Goal: Task Accomplishment & Management: Manage account settings

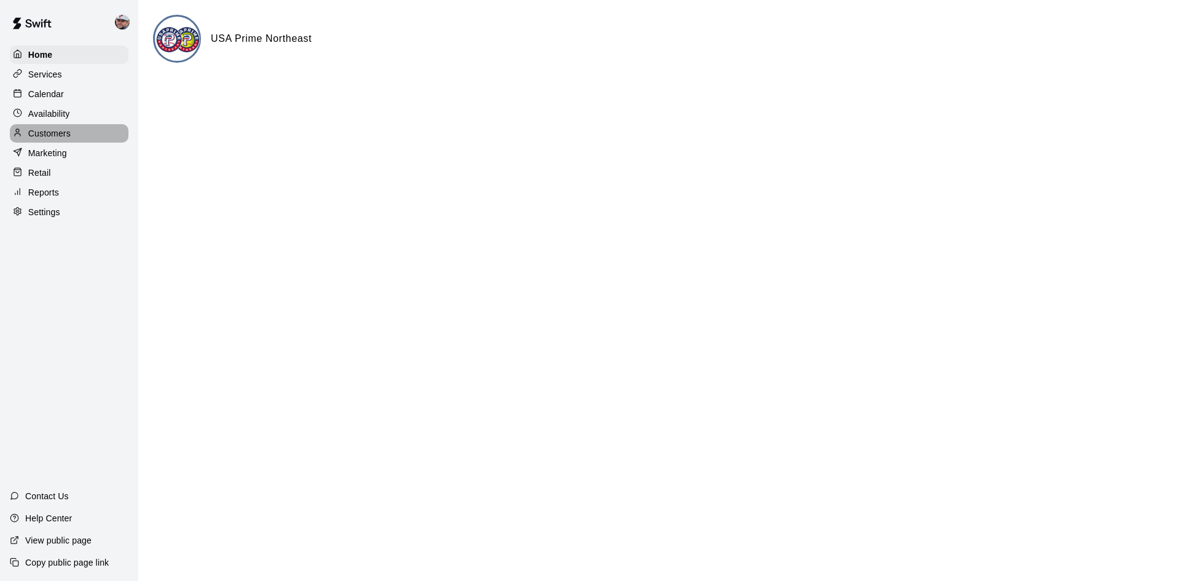
click at [52, 138] on p "Customers" at bounding box center [49, 133] width 42 height 12
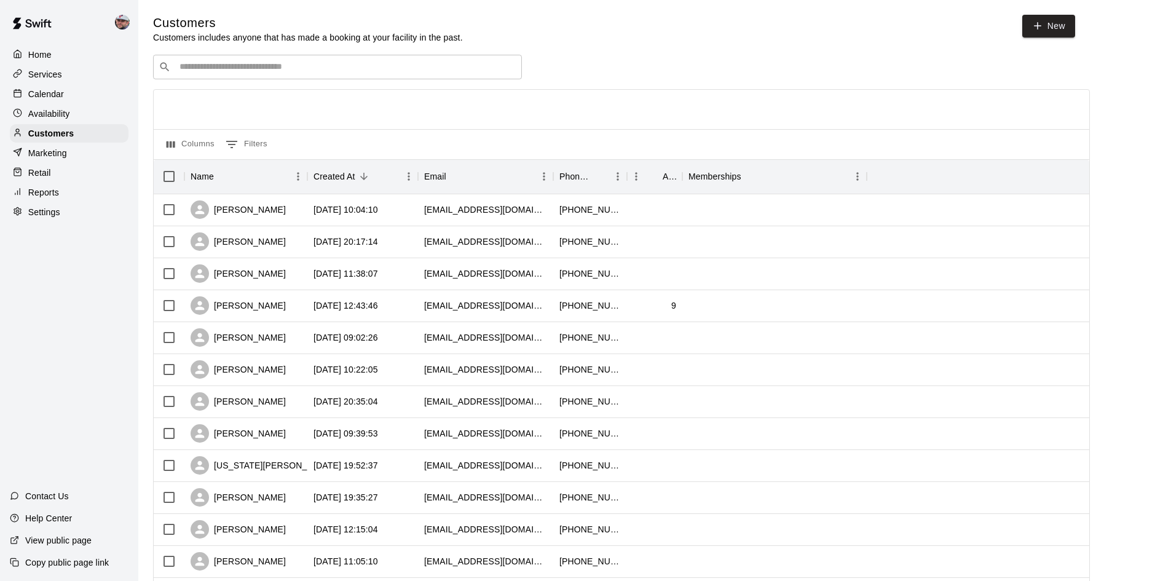
click at [299, 68] on input "Search customers by name or email" at bounding box center [346, 67] width 341 height 12
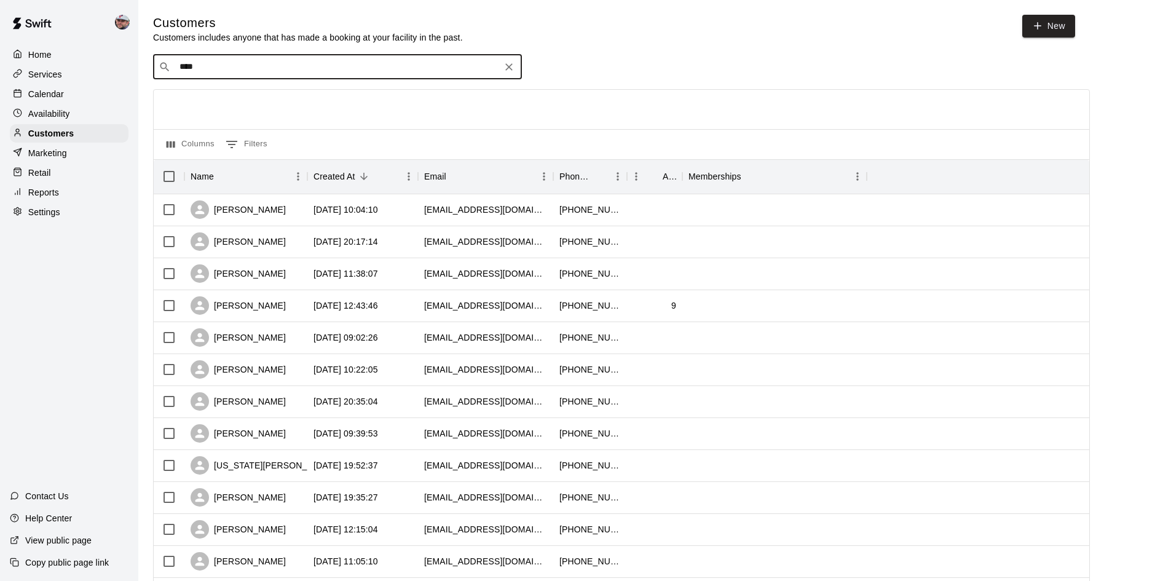
type input "*****"
click at [247, 100] on p "[PERSON_NAME]" at bounding box center [225, 94] width 75 height 13
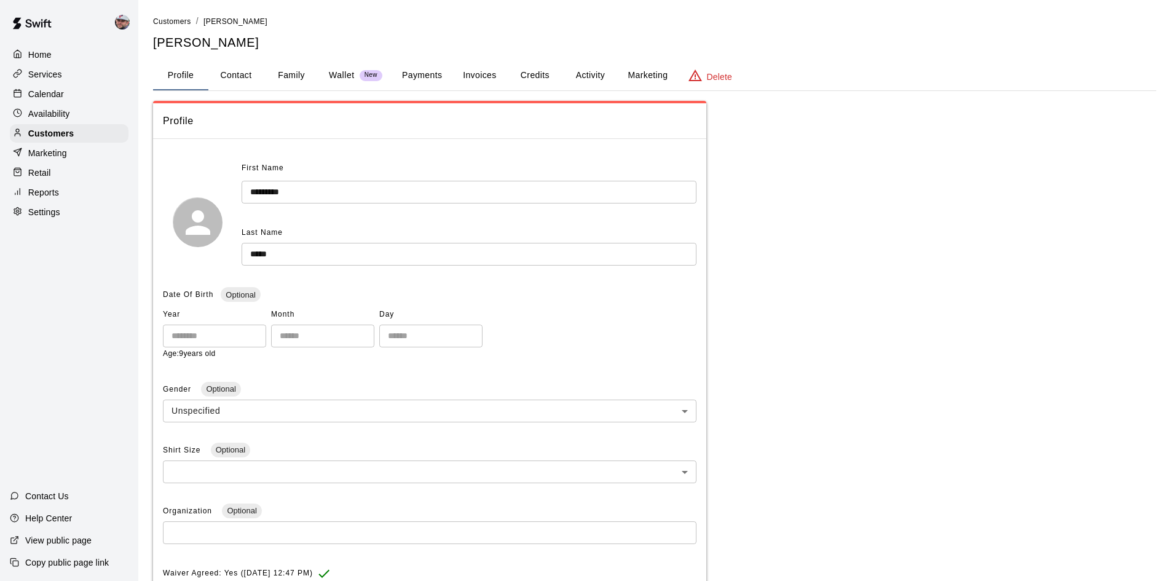
click at [591, 73] on button "Activity" at bounding box center [590, 76] width 55 height 30
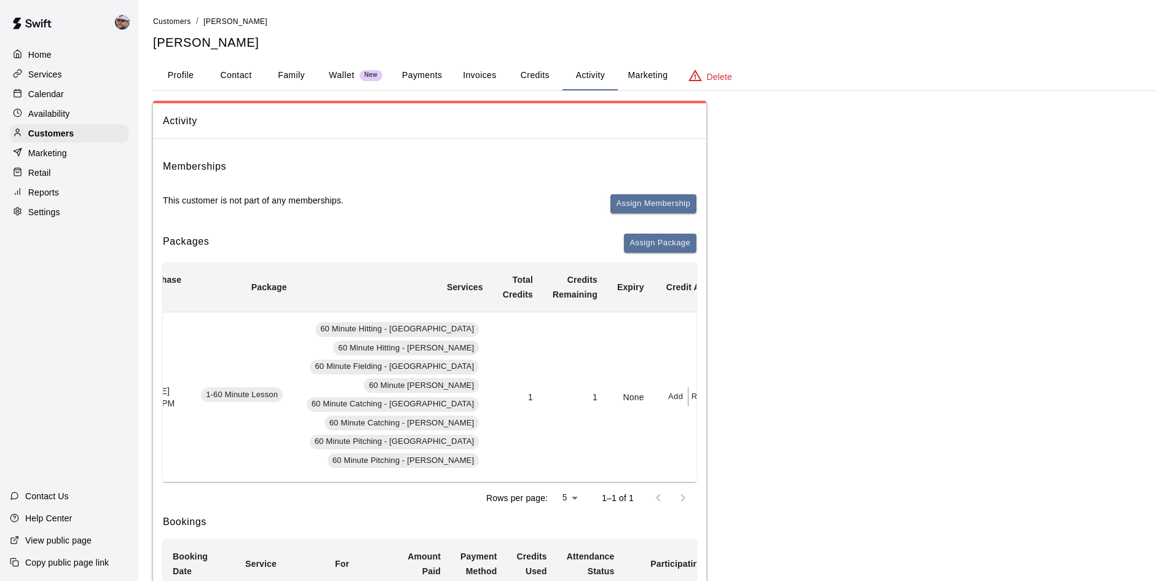
scroll to position [0, 18]
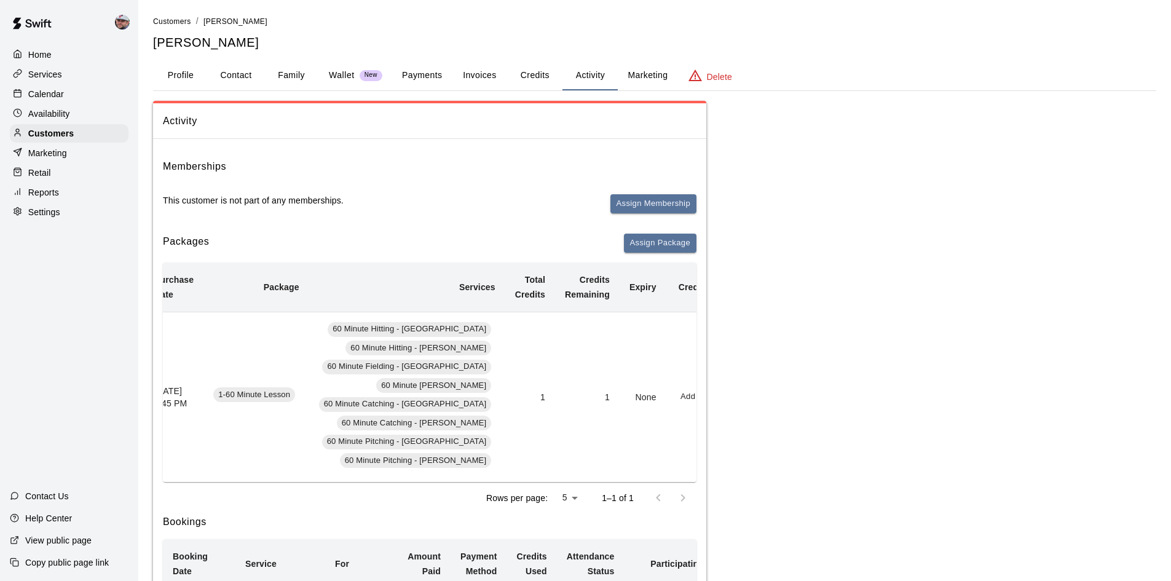
click at [701, 397] on button "Redeem" at bounding box center [720, 396] width 38 height 19
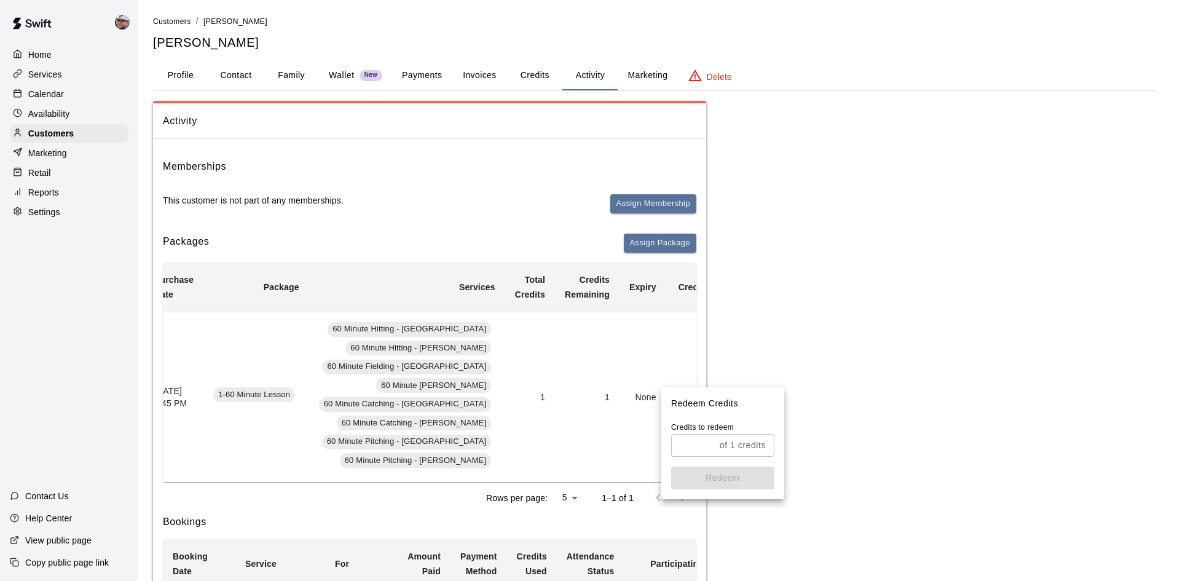
click at [701, 451] on input "text" at bounding box center [693, 445] width 44 height 23
type input "*"
click at [890, 342] on div at bounding box center [590, 290] width 1180 height 581
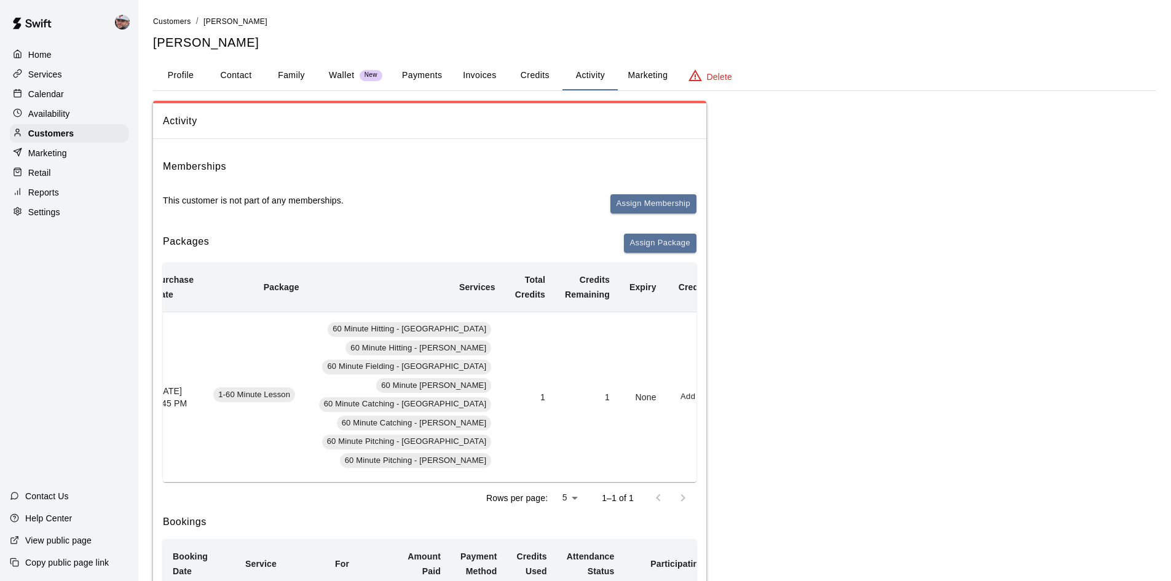
click at [1059, 429] on div "Activity Memberships This customer is not part of any memberships. Assign Membe…" at bounding box center [654, 403] width 1003 height 604
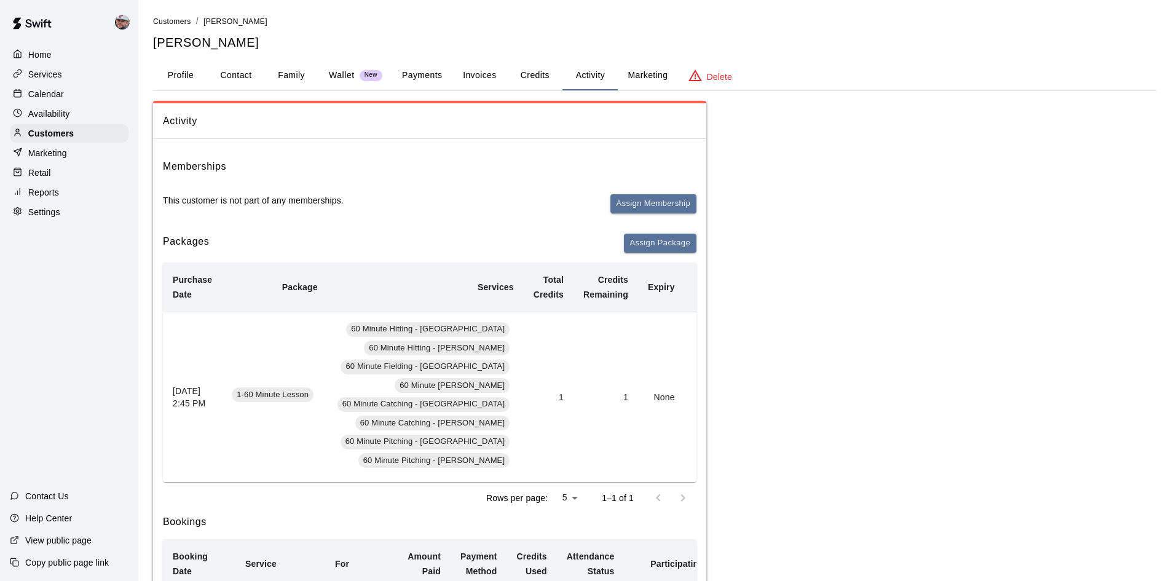
scroll to position [123, 0]
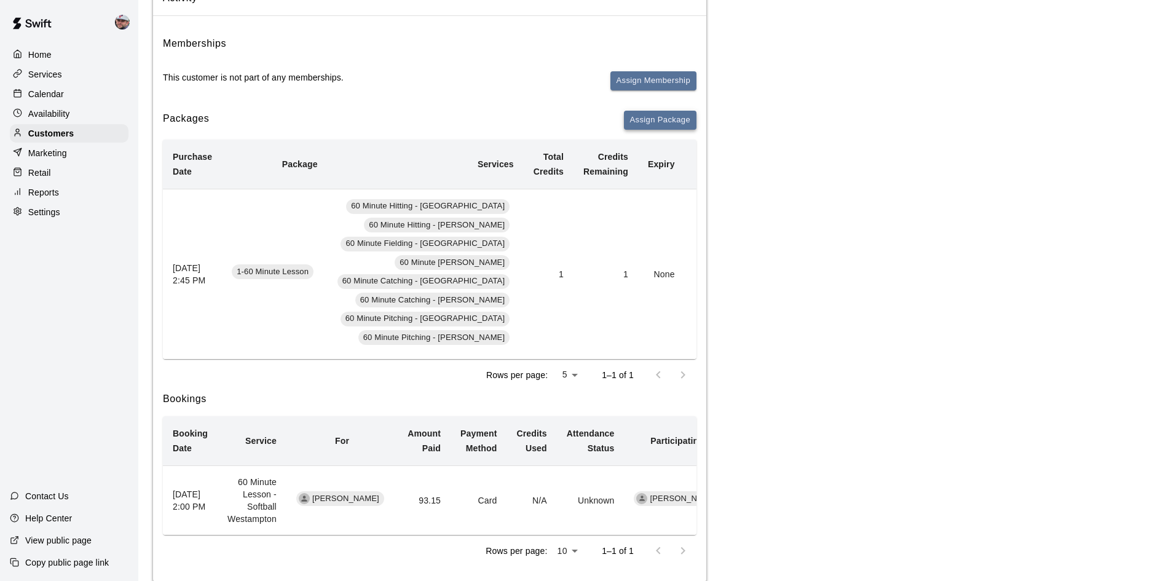
click at [666, 124] on button "Assign Package" at bounding box center [660, 120] width 73 height 19
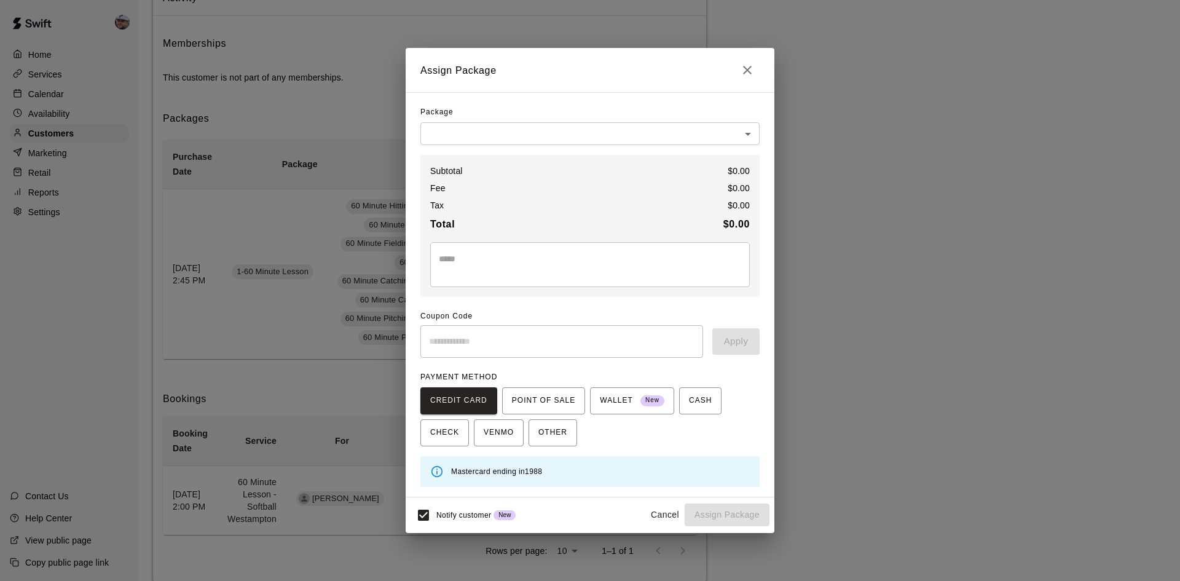
click at [744, 132] on body "Home Services Calendar Availability Customers Marketing Retail Reports Settings…" at bounding box center [590, 241] width 1180 height 729
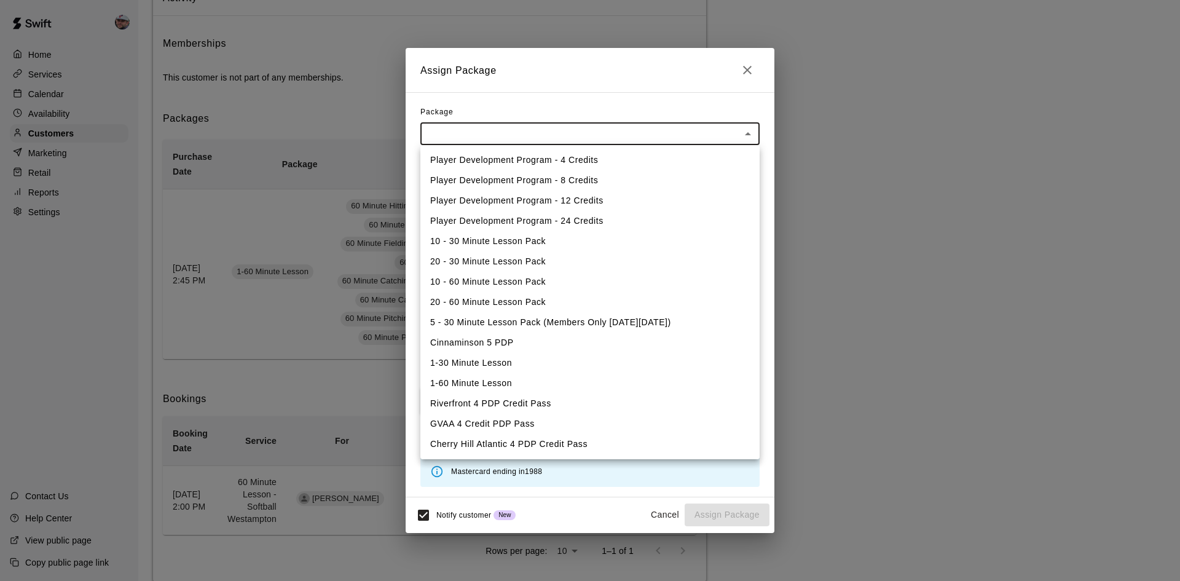
click at [175, 278] on div at bounding box center [590, 290] width 1180 height 581
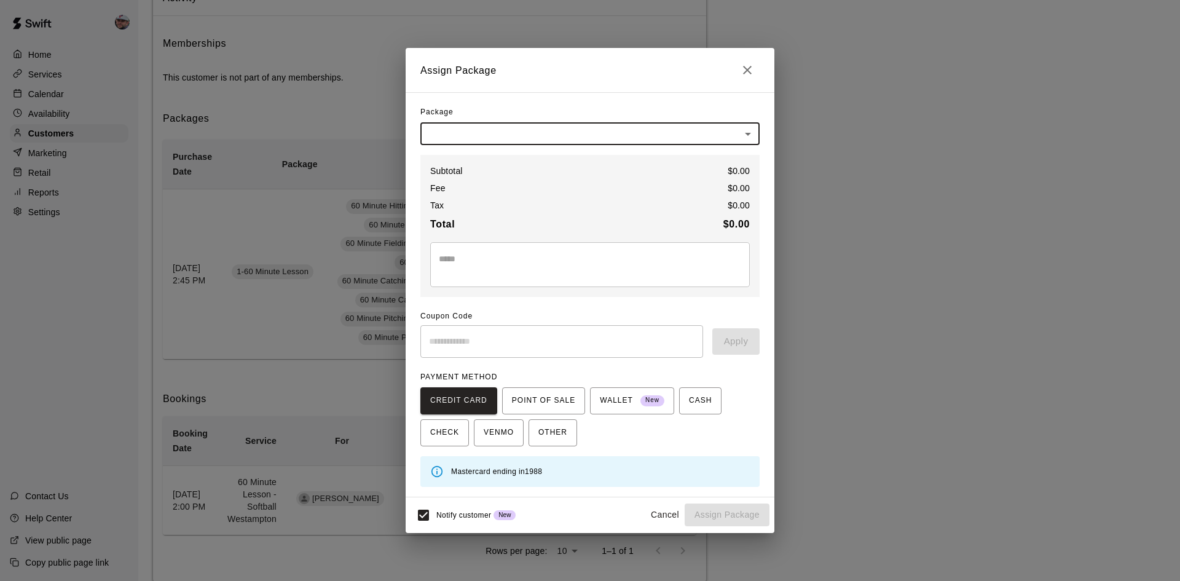
click at [745, 135] on body "Home Services Calendar Availability Customers Marketing Retail Reports Settings…" at bounding box center [590, 241] width 1180 height 729
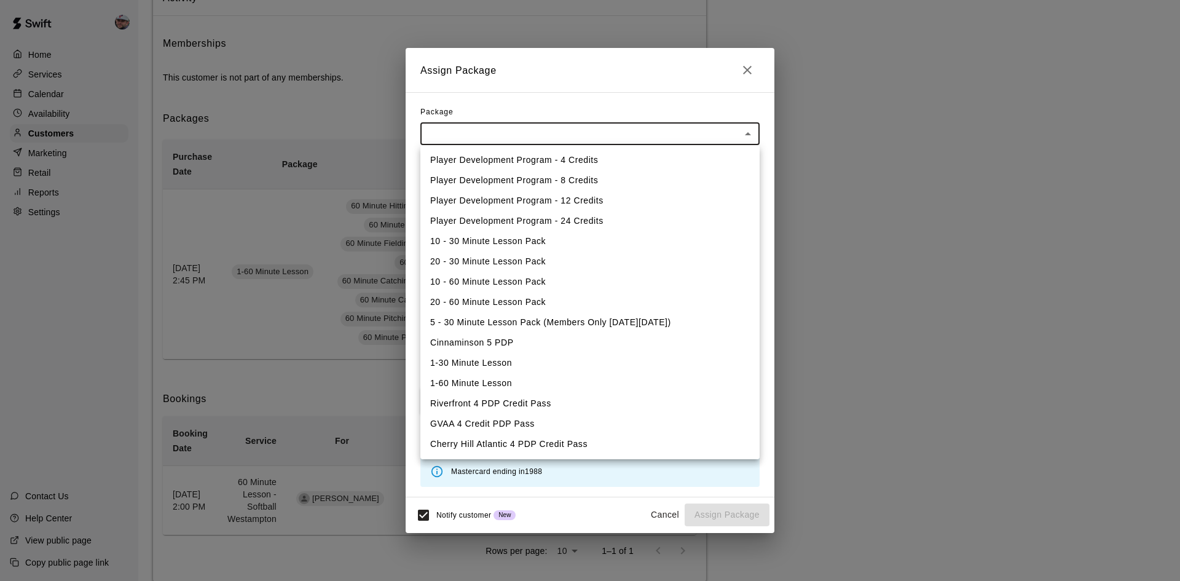
click at [277, 325] on div at bounding box center [590, 290] width 1180 height 581
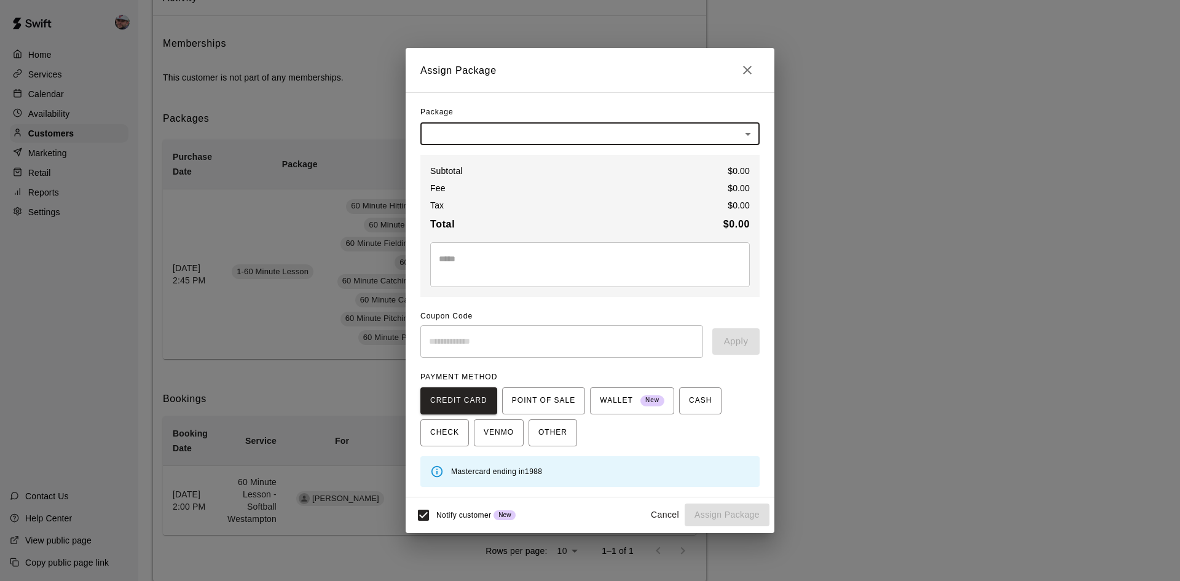
click at [746, 69] on icon "Close" at bounding box center [747, 70] width 9 height 9
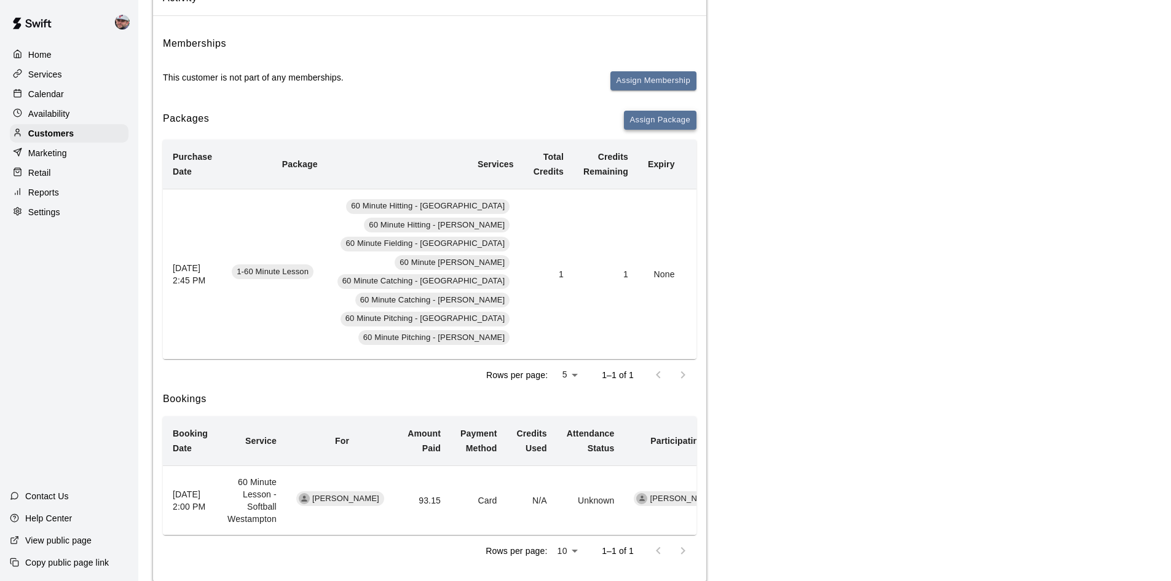
click at [666, 121] on button "Assign Package" at bounding box center [660, 120] width 73 height 19
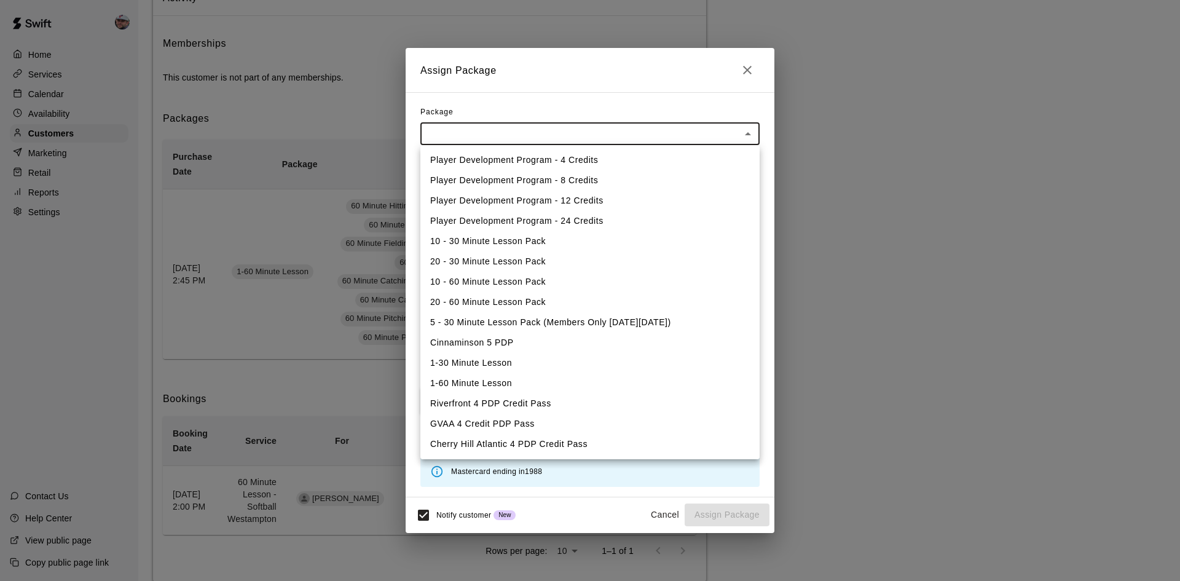
click at [752, 133] on body "Home Services Calendar Availability Customers Marketing Retail Reports Settings…" at bounding box center [590, 241] width 1180 height 729
click at [876, 280] on div at bounding box center [590, 290] width 1180 height 581
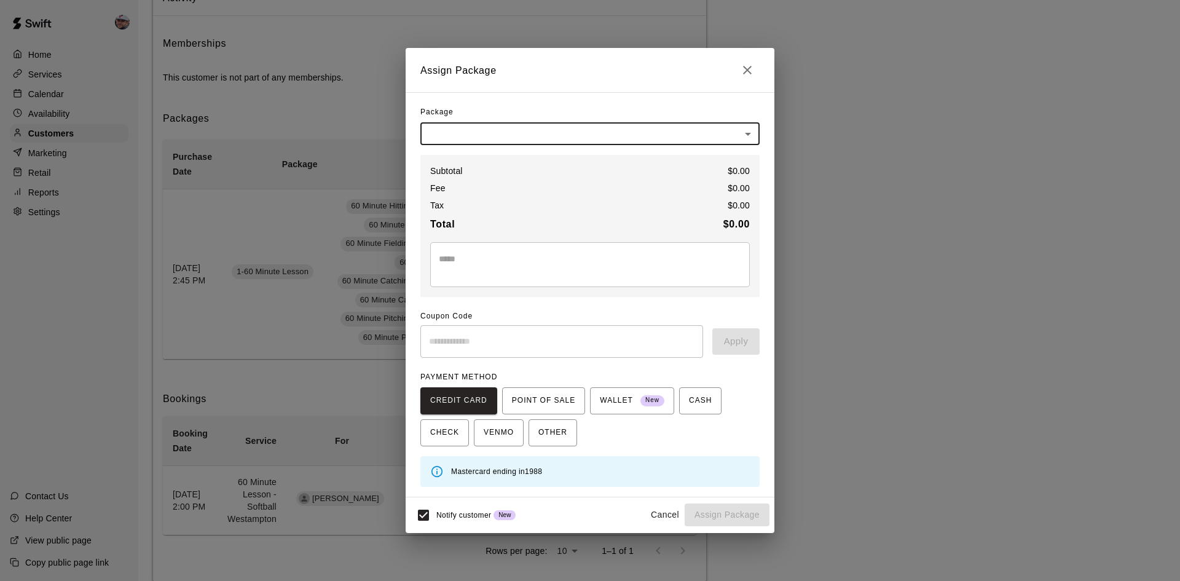
click at [745, 71] on icon "Close" at bounding box center [747, 70] width 15 height 15
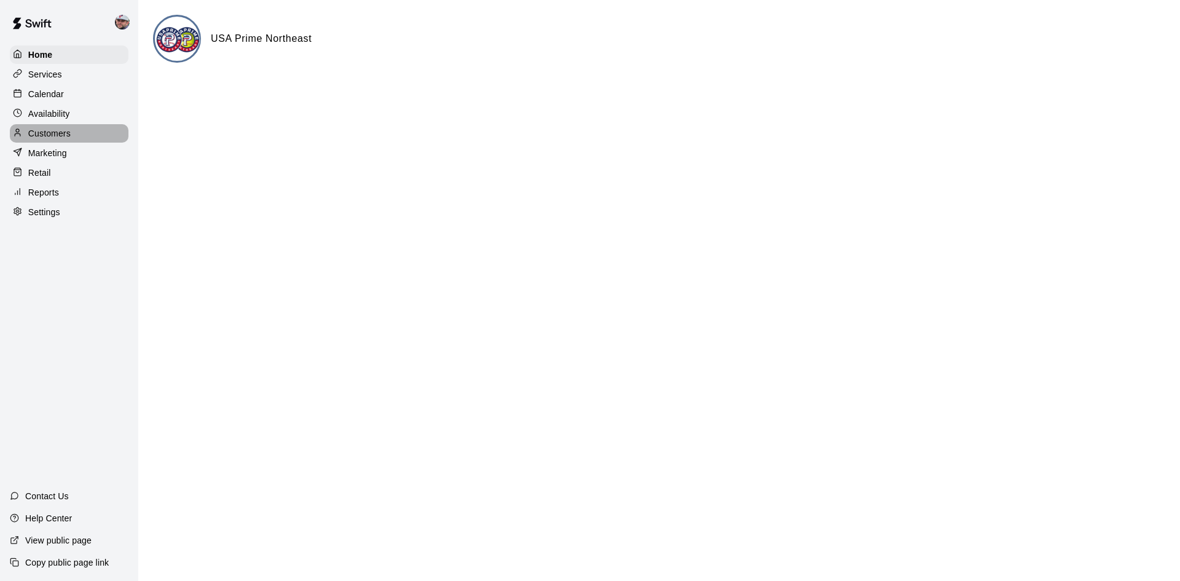
click at [48, 134] on p "Customers" at bounding box center [49, 133] width 42 height 12
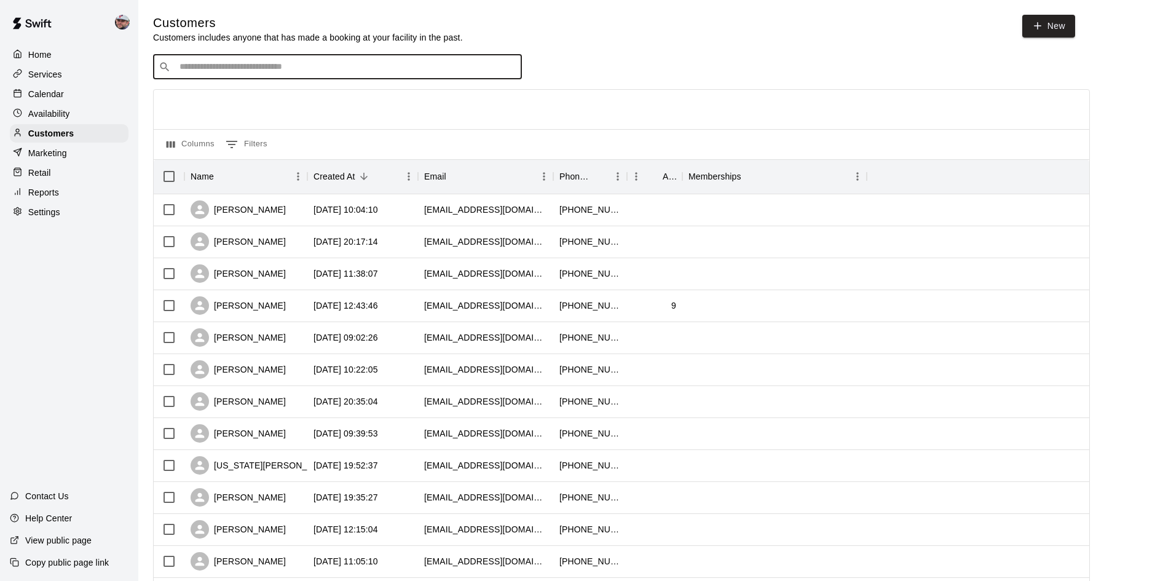
click at [326, 73] on input "Search customers by name or email" at bounding box center [346, 67] width 341 height 12
type input "*****"
click at [253, 106] on span "[EMAIL_ADDRESS][DOMAIN_NAME]" at bounding box center [254, 107] width 132 height 9
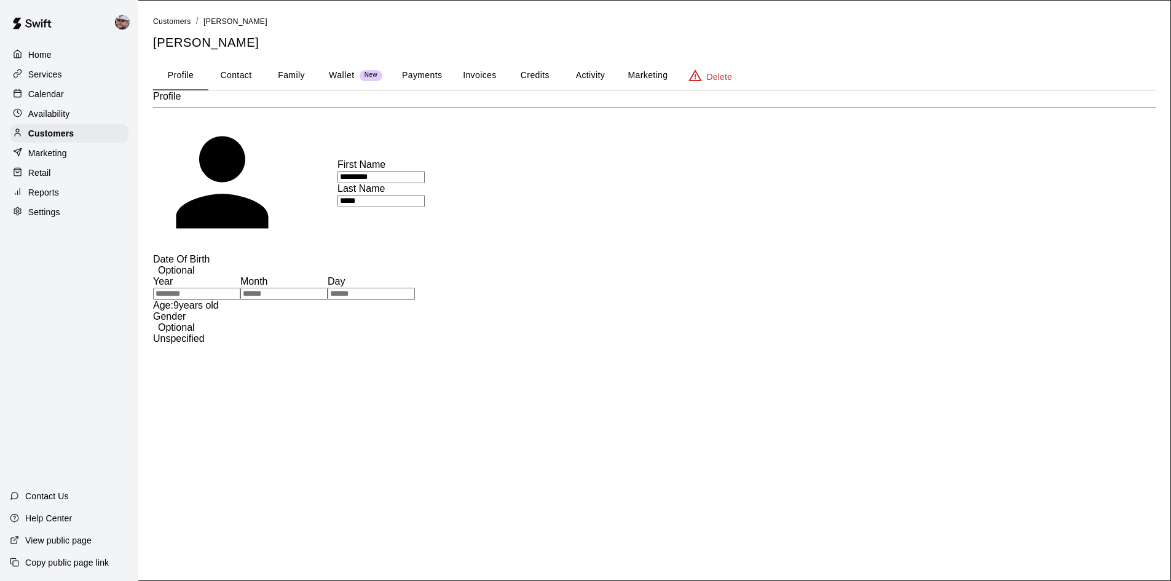
click at [593, 74] on button "Activity" at bounding box center [590, 76] width 55 height 30
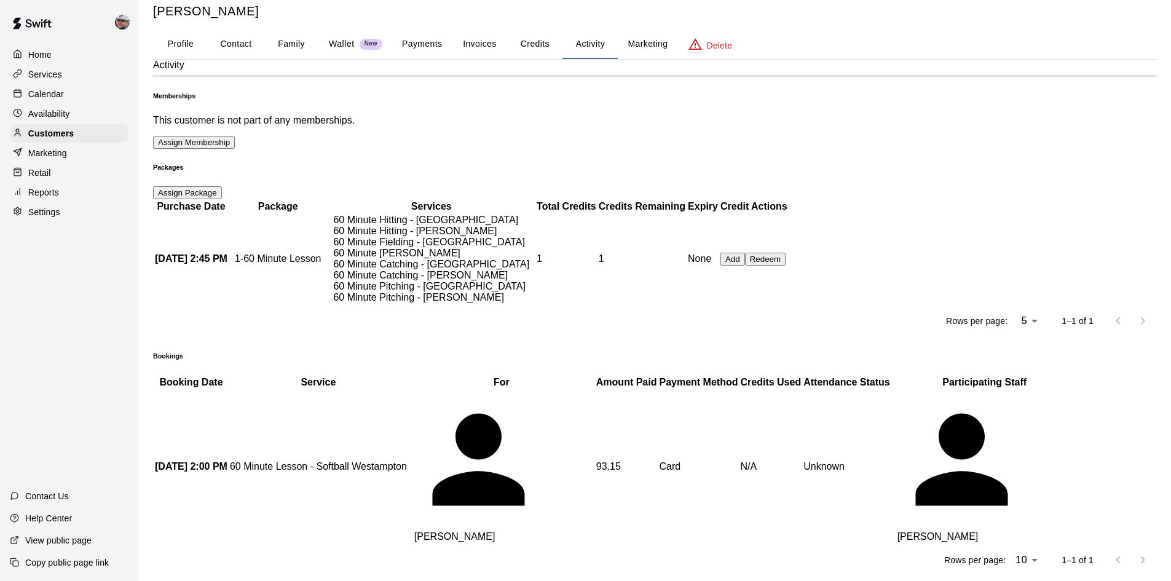
scroll to position [61, 0]
click at [222, 186] on button "Assign Package" at bounding box center [187, 192] width 69 height 13
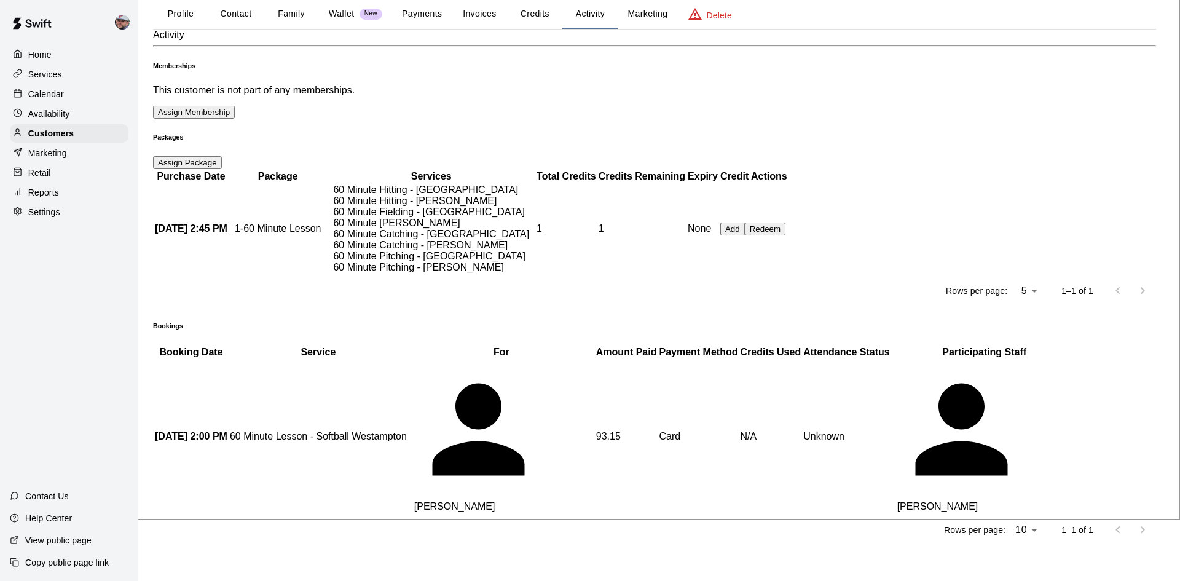
drag, startPoint x: 1072, startPoint y: 266, endPoint x: 1052, endPoint y: 264, distance: 20.4
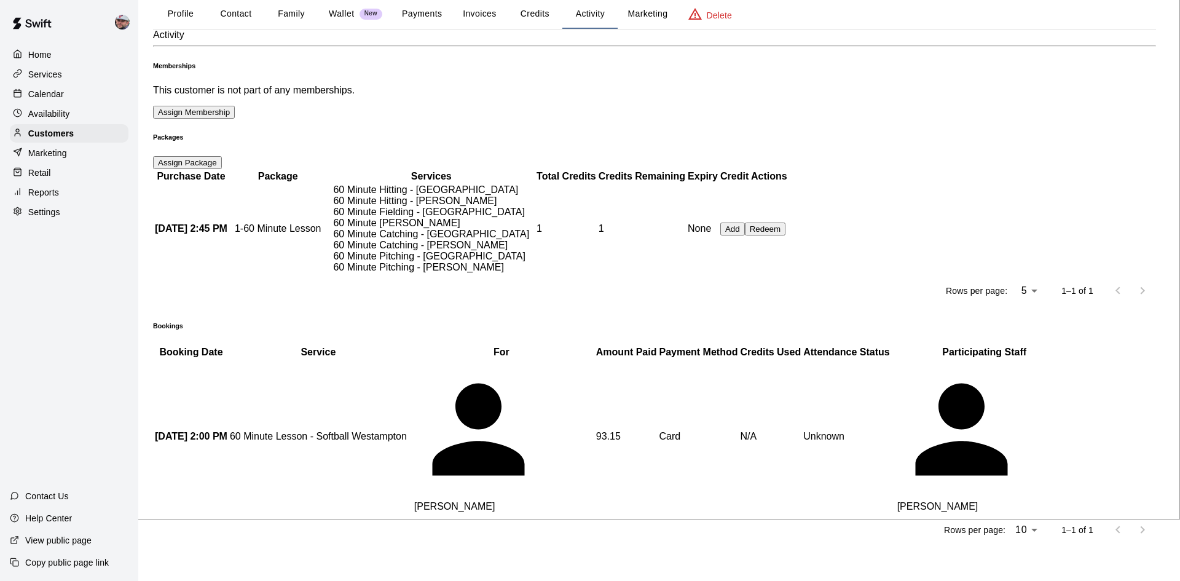
click at [133, 565] on icon "Close" at bounding box center [125, 572] width 15 height 15
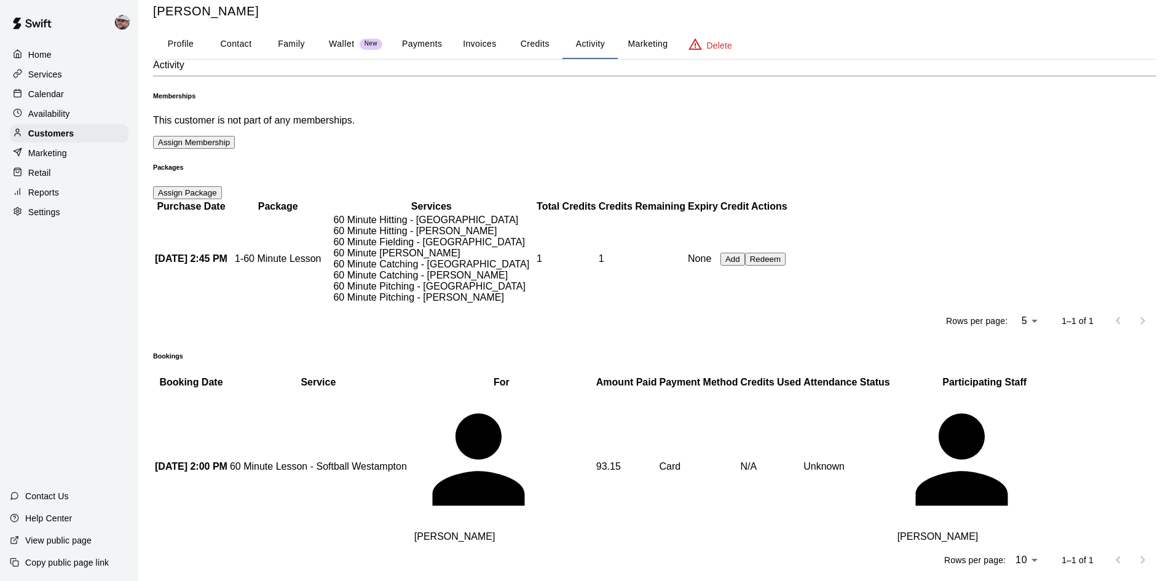
scroll to position [0, 0]
click at [222, 186] on button "Assign Package" at bounding box center [187, 192] width 69 height 13
